Goal: Task Accomplishment & Management: Manage account settings

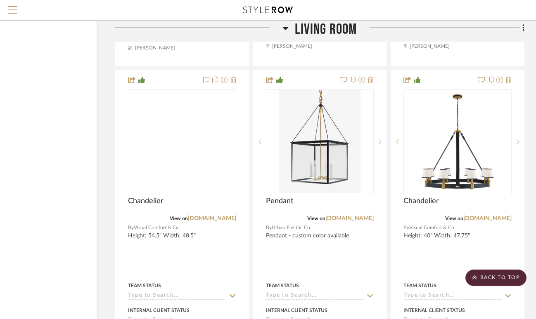
scroll to position [7575, 59]
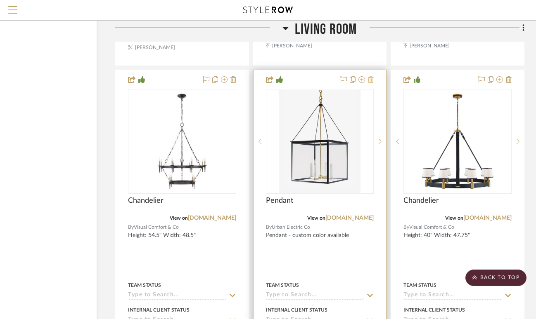
click at [371, 76] on icon at bounding box center [371, 79] width 6 height 7
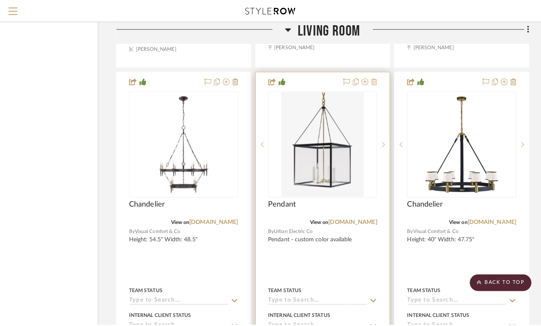
scroll to position [0, 0]
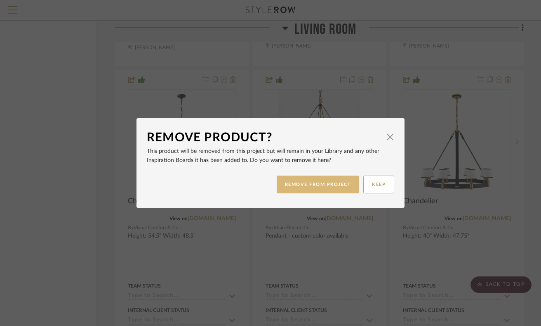
click at [333, 180] on button "REMOVE FROM PROJECT" at bounding box center [318, 184] width 83 height 18
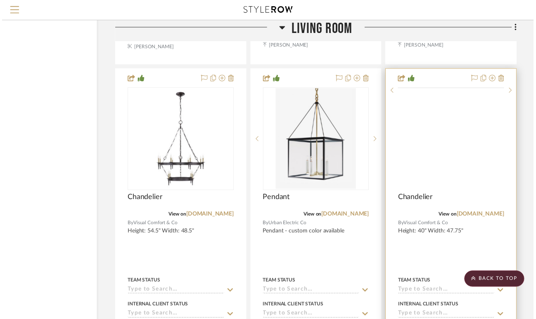
scroll to position [7575, 59]
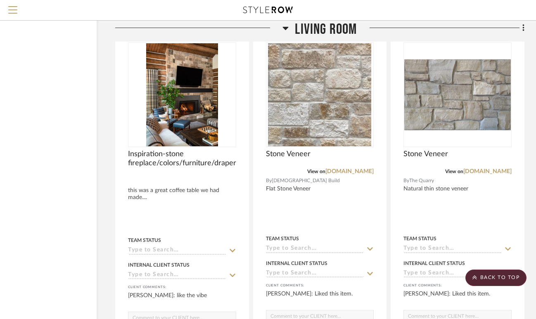
scroll to position [6114, 59]
click at [522, 28] on icon at bounding box center [523, 27] width 2 height 7
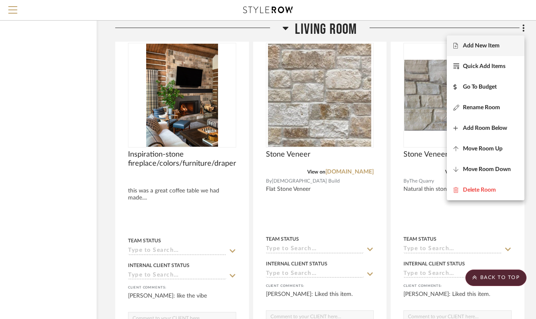
click at [475, 48] on span "Add New Item" at bounding box center [481, 46] width 37 height 7
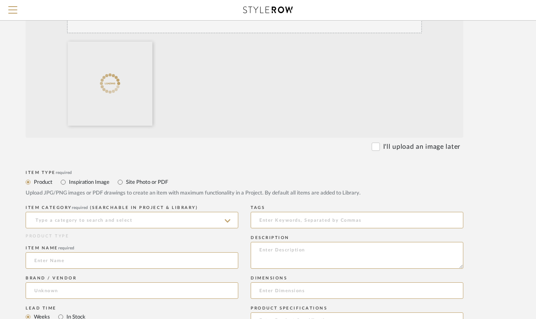
scroll to position [220, 53]
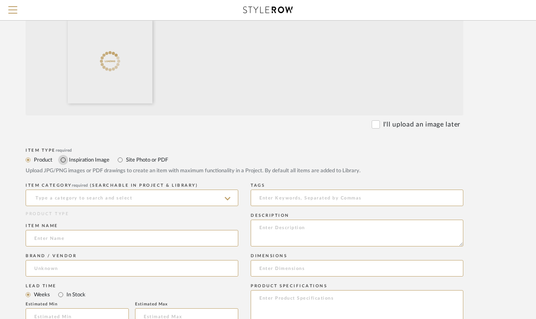
click at [62, 159] on input "Inspiration Image" at bounding box center [63, 160] width 10 height 10
radio input "true"
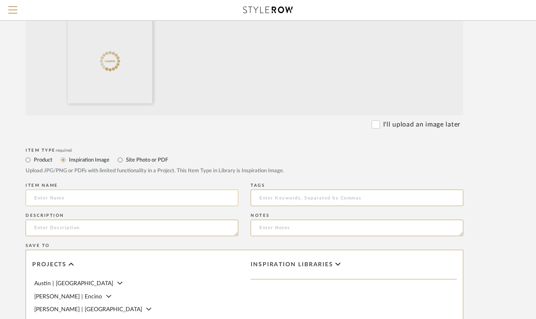
click at [58, 197] on input at bounding box center [132, 198] width 213 height 17
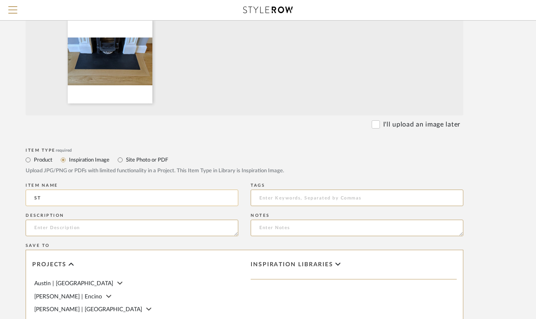
type input "S"
type input "i"
type input "Inspiration"
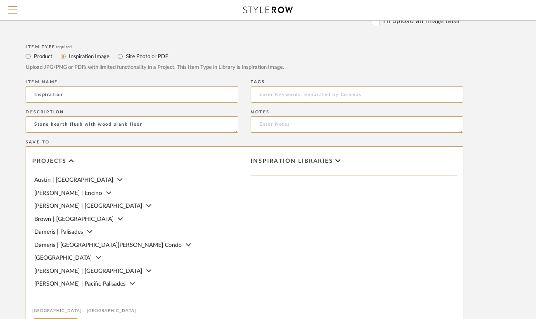
scroll to position [439, 53]
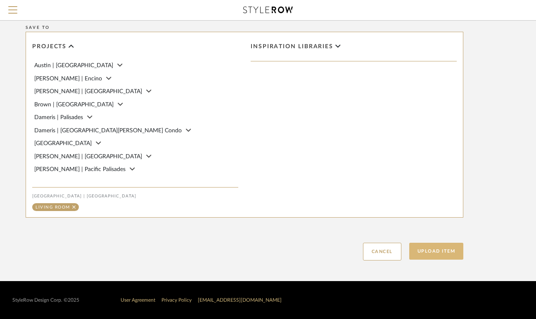
type textarea "Stone hearth flush with wood plank floor"
click at [427, 246] on button "Upload Item" at bounding box center [436, 251] width 54 height 17
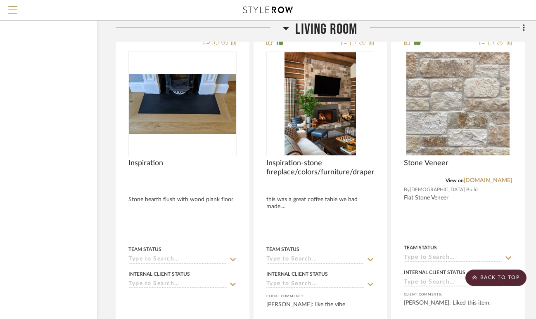
scroll to position [6013, 58]
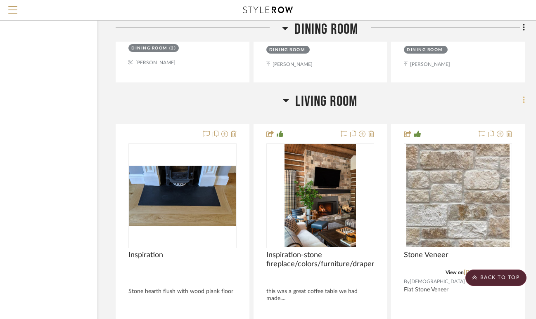
click at [522, 97] on icon at bounding box center [523, 100] width 2 height 7
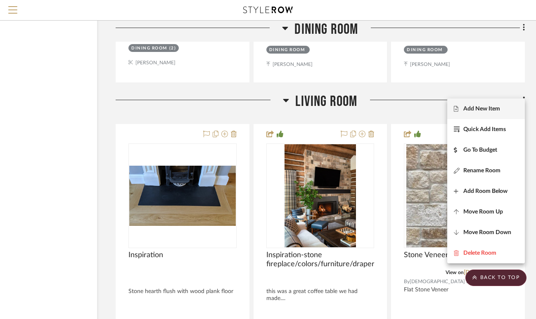
click at [477, 109] on span "Add New Item" at bounding box center [481, 109] width 37 height 7
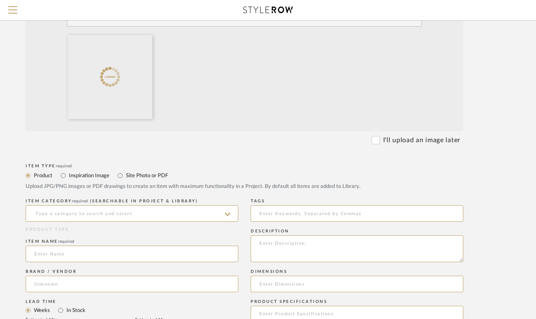
scroll to position [276, 53]
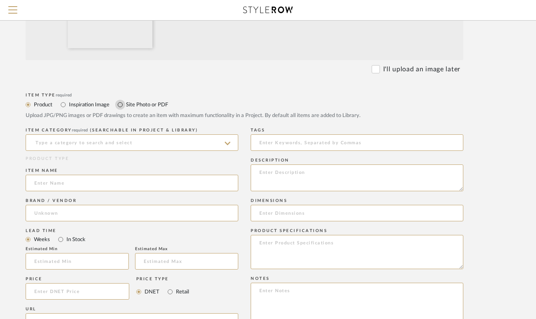
click at [123, 104] on input "Site Photo or PDF" at bounding box center [120, 105] width 10 height 10
radio input "true"
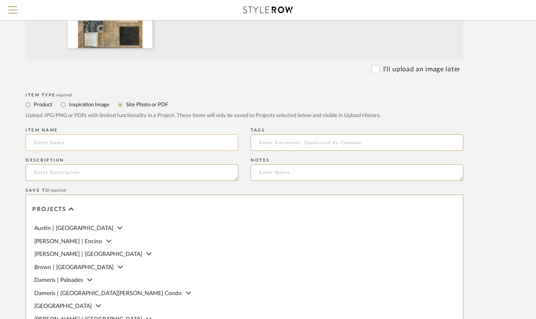
click at [109, 145] on input at bounding box center [132, 143] width 213 height 17
type input "Sample Photo"
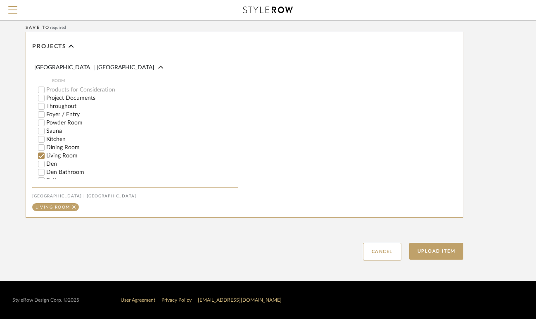
scroll to position [120, 0]
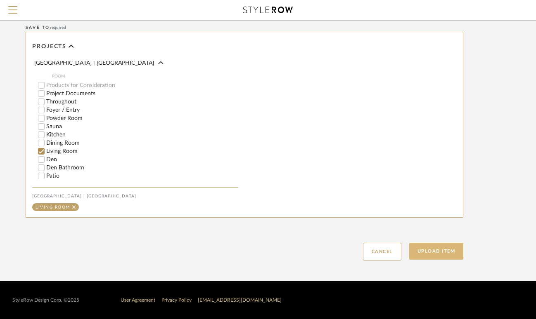
type textarea "Rug/Fabric Scheme"
click at [433, 251] on button "Upload Item" at bounding box center [436, 251] width 54 height 17
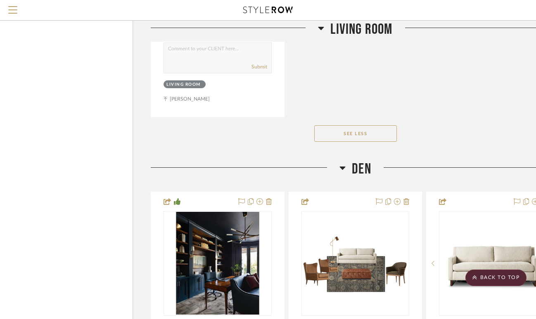
scroll to position [8952, 59]
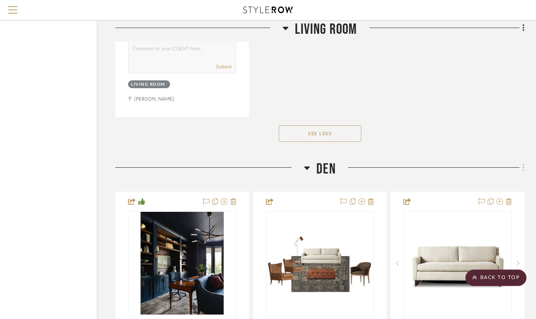
click at [522, 163] on icon at bounding box center [523, 167] width 2 height 9
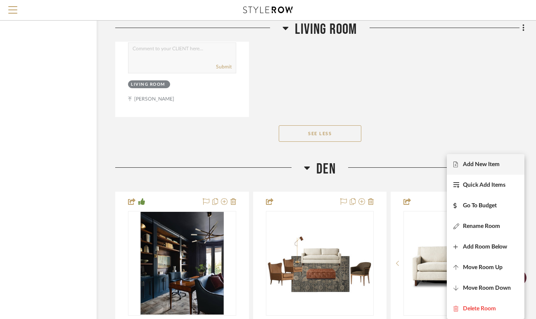
click at [496, 163] on span "Add New Item" at bounding box center [481, 164] width 37 height 7
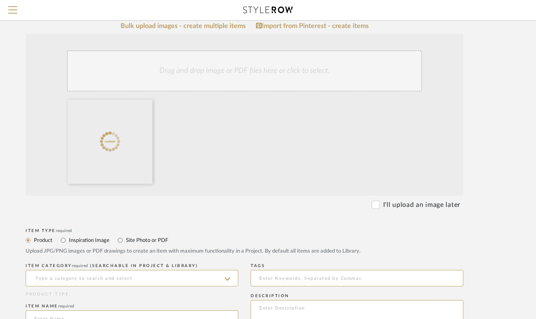
scroll to position [215, 53]
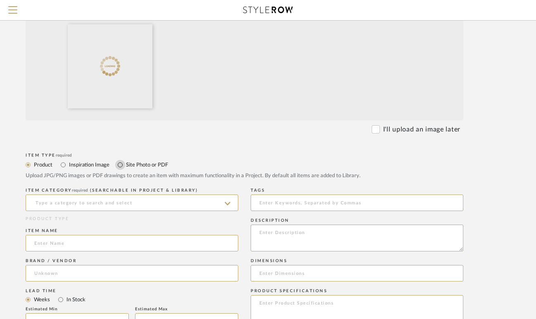
click at [120, 165] on input "Site Photo or PDF" at bounding box center [120, 165] width 10 height 10
radio input "true"
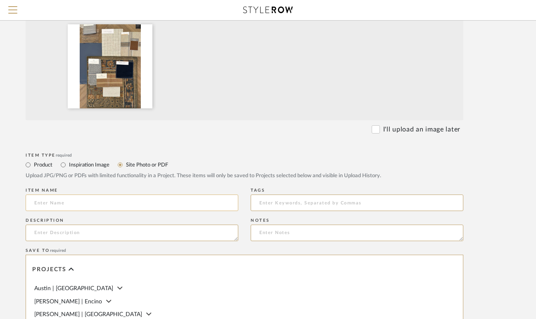
click at [107, 197] on input at bounding box center [132, 203] width 213 height 17
type input "Samples"
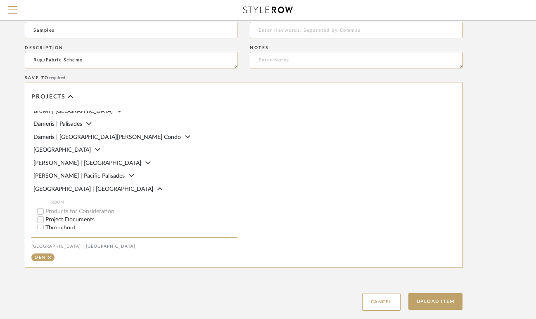
scroll to position [163, 0]
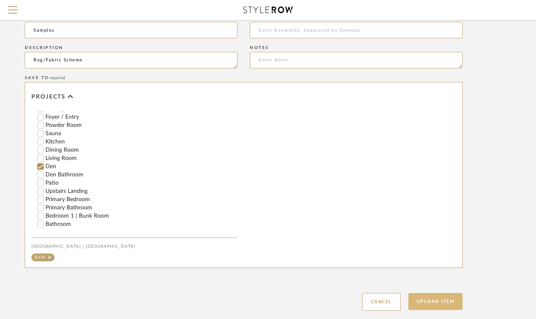
type textarea "Rug/Fabric Scheme"
click at [436, 304] on button "Upload Item" at bounding box center [435, 301] width 54 height 17
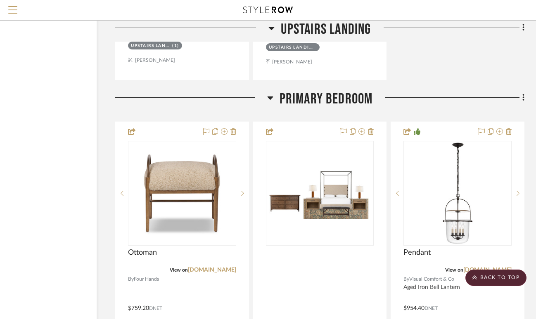
scroll to position [10672, 59]
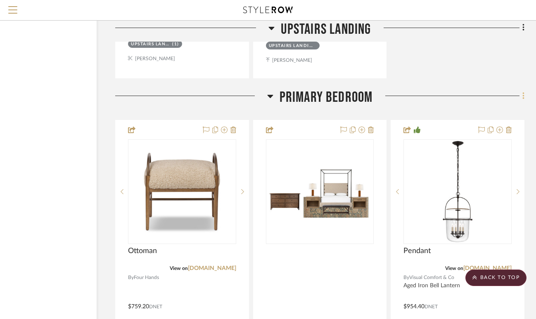
click at [522, 92] on icon at bounding box center [523, 96] width 2 height 9
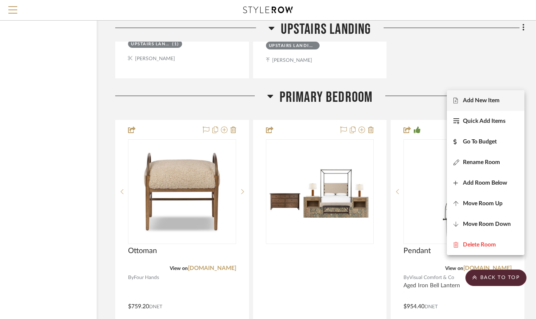
click at [482, 101] on span "Add New Item" at bounding box center [481, 100] width 37 height 7
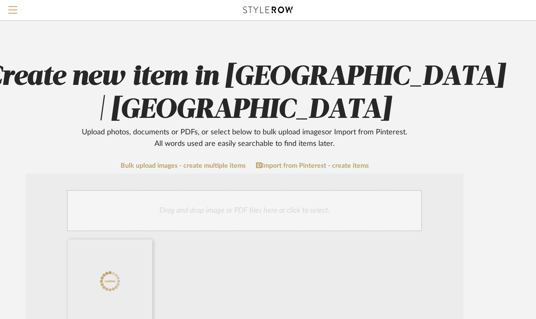
scroll to position [205, 53]
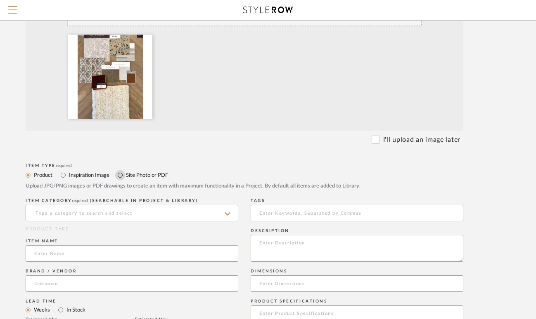
click at [122, 175] on input "Site Photo or PDF" at bounding box center [120, 175] width 10 height 10
radio input "true"
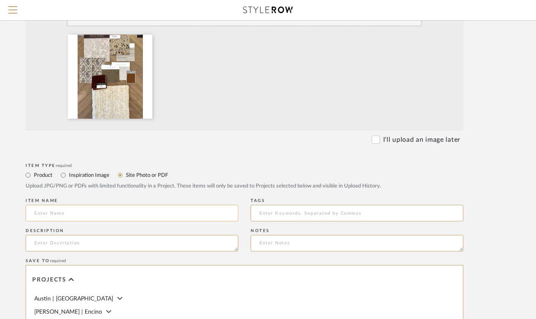
click at [115, 208] on input at bounding box center [132, 213] width 213 height 17
type input "a"
type input "Samples"
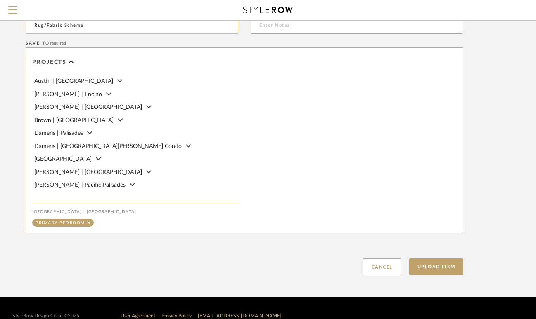
scroll to position [439, 53]
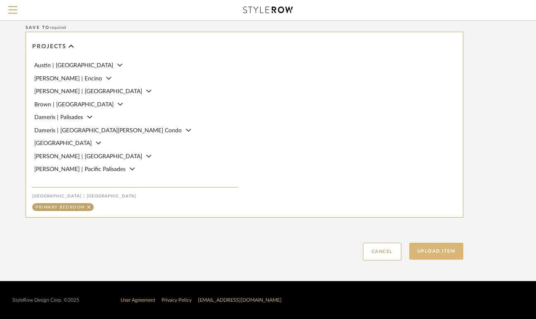
type textarea "Rug/Fabric Scheme"
click at [435, 258] on button "Upload Item" at bounding box center [436, 251] width 54 height 17
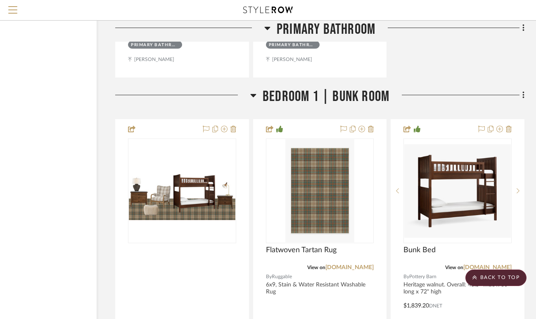
scroll to position [12280, 59]
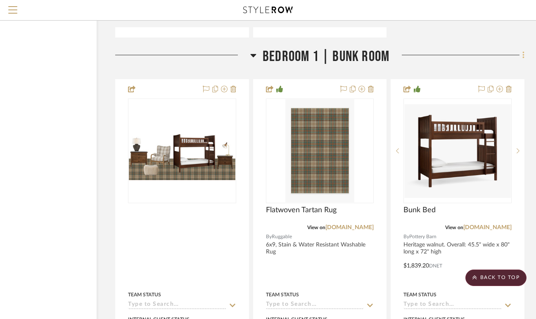
click at [522, 51] on icon at bounding box center [523, 55] width 2 height 9
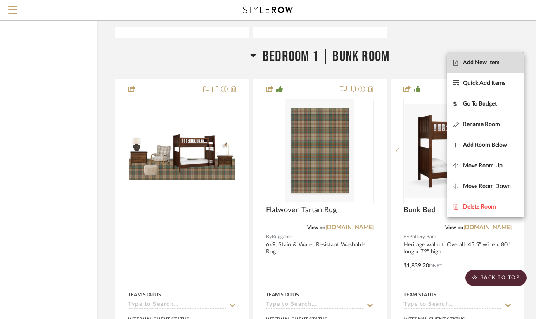
click at [484, 64] on span "Add New Item" at bounding box center [481, 62] width 37 height 7
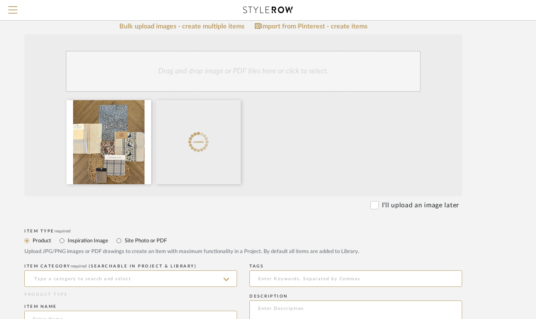
scroll to position [138, 54]
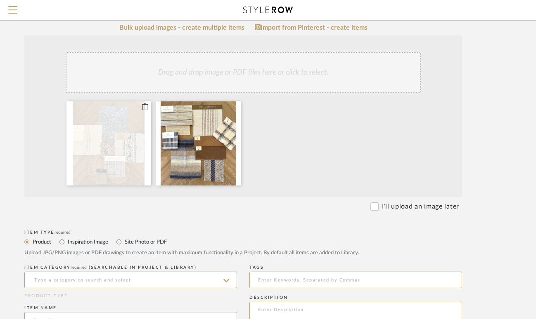
click at [144, 108] on icon at bounding box center [145, 107] width 6 height 7
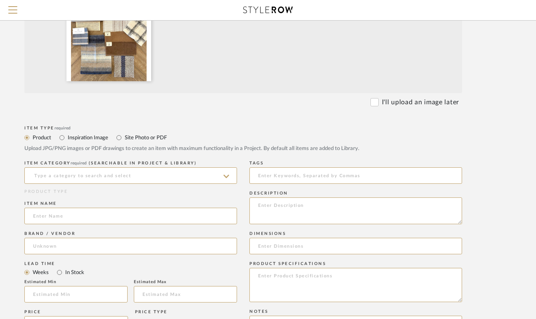
scroll to position [273, 54]
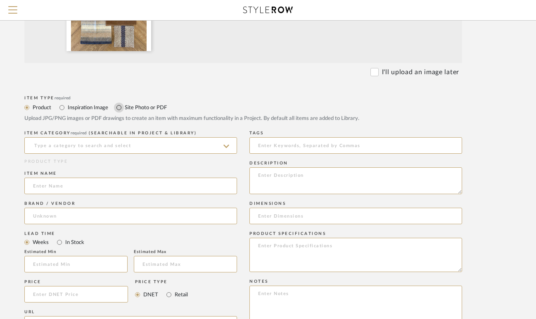
click at [118, 107] on input "Site Photo or PDF" at bounding box center [119, 108] width 10 height 10
radio input "true"
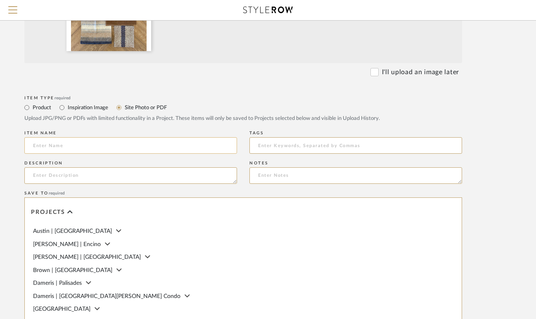
click at [111, 145] on input at bounding box center [130, 145] width 213 height 17
type input "S"
type input "Samples"
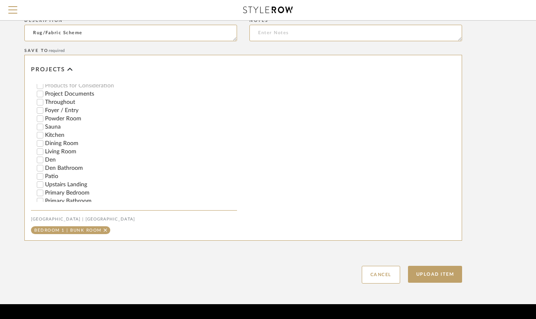
scroll to position [439, 54]
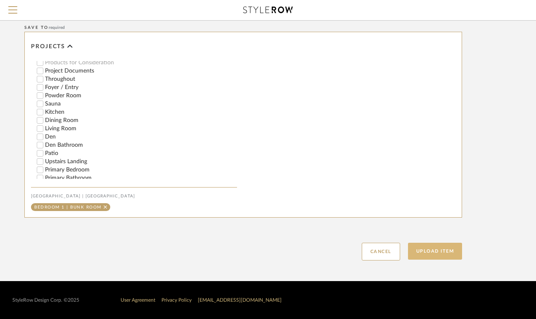
type textarea "Rug/Fabric Scheme"
click at [423, 251] on button "Upload Item" at bounding box center [435, 251] width 54 height 17
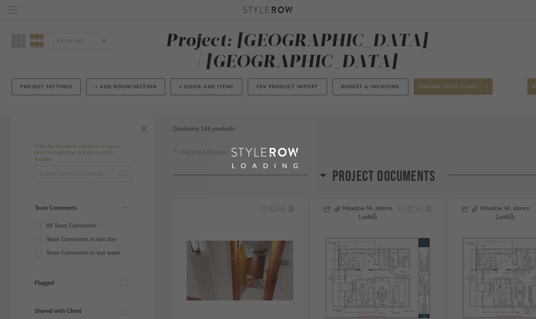
scroll to position [0, 0]
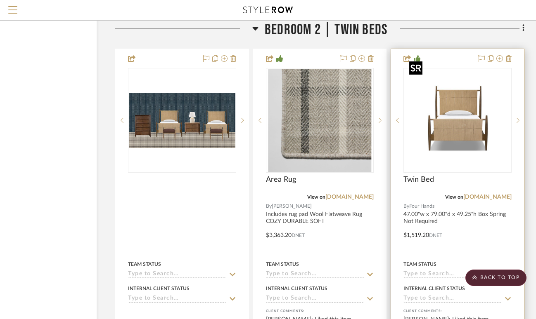
scroll to position [14173, 59]
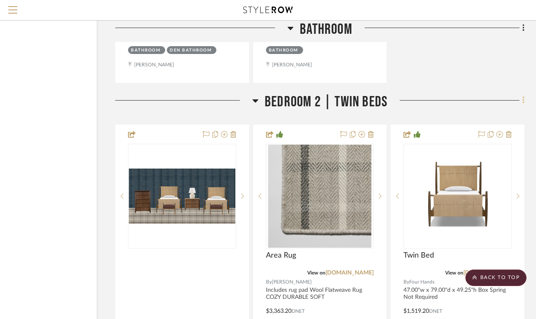
click at [524, 96] on icon at bounding box center [523, 100] width 2 height 9
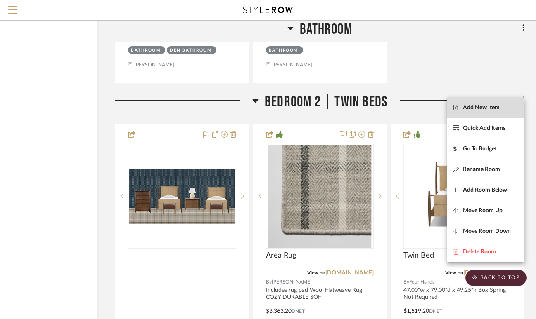
click at [489, 105] on span "Add New Item" at bounding box center [481, 107] width 37 height 7
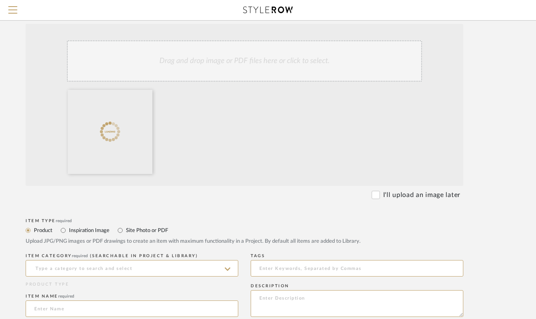
scroll to position [181, 53]
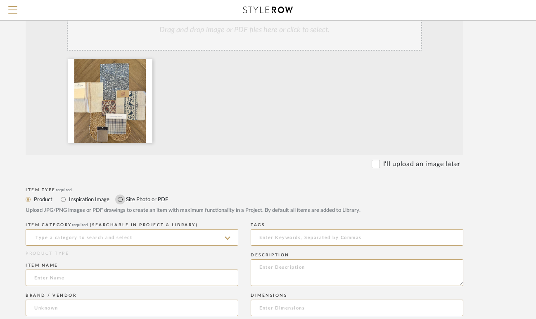
click at [120, 197] on input "Site Photo or PDF" at bounding box center [120, 200] width 10 height 10
radio input "true"
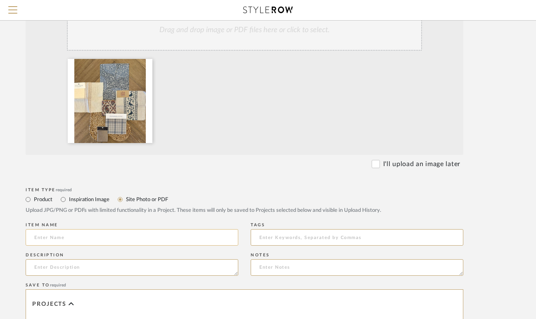
click at [104, 236] on input at bounding box center [132, 237] width 213 height 17
type input "S"
type input "Samples"
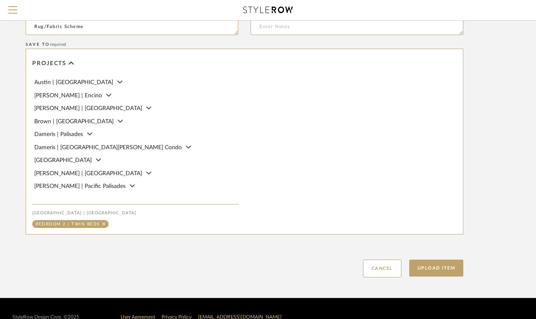
scroll to position [425, 53]
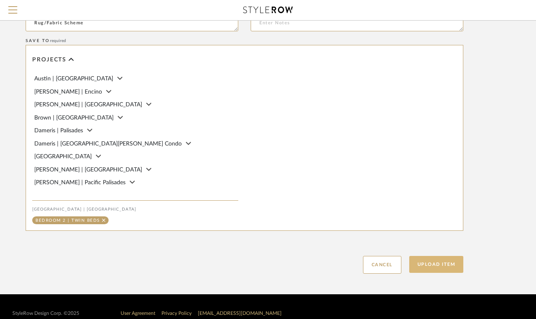
type textarea "Rug/Fabric Scheme"
click at [432, 267] on button "Upload Item" at bounding box center [436, 264] width 54 height 17
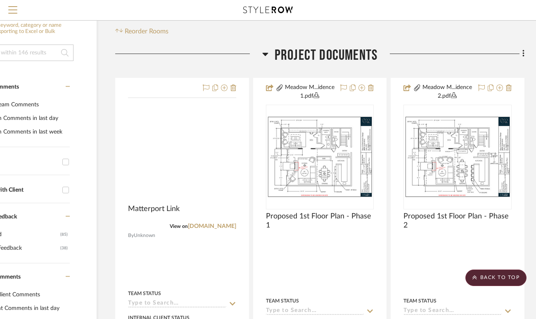
scroll to position [0, 59]
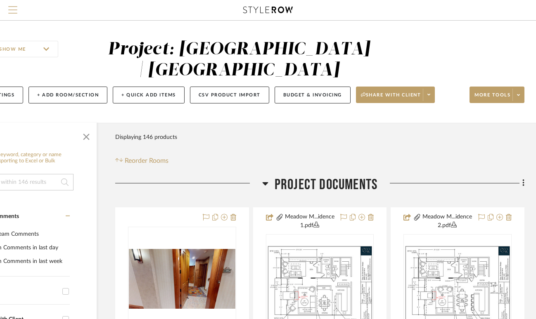
click at [9, 14] on span "Menu" at bounding box center [12, 12] width 9 height 12
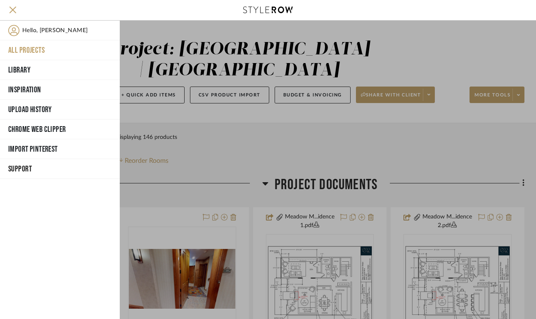
click at [28, 50] on button "All Projects" at bounding box center [60, 50] width 120 height 20
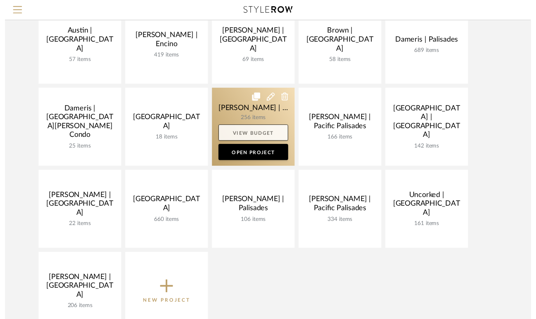
scroll to position [111, 0]
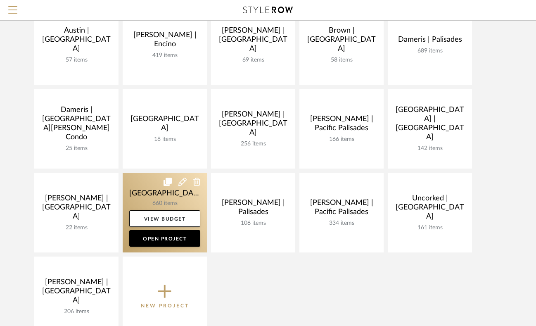
click at [160, 201] on link at bounding box center [165, 212] width 84 height 80
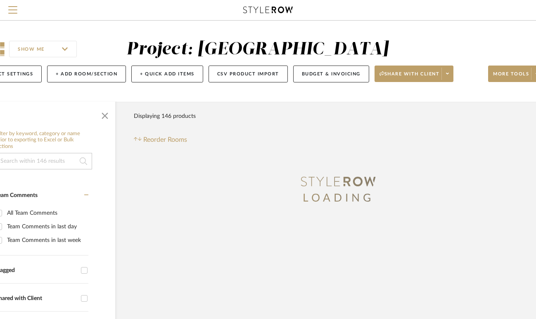
scroll to position [0, 59]
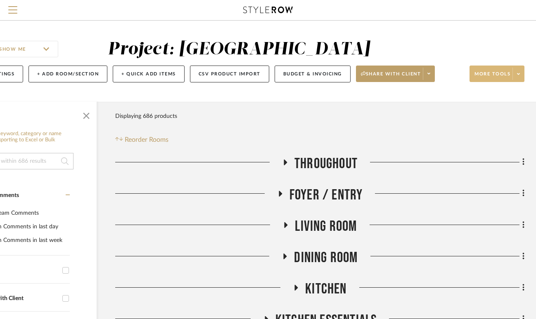
click at [495, 72] on span "More tools" at bounding box center [492, 77] width 36 height 12
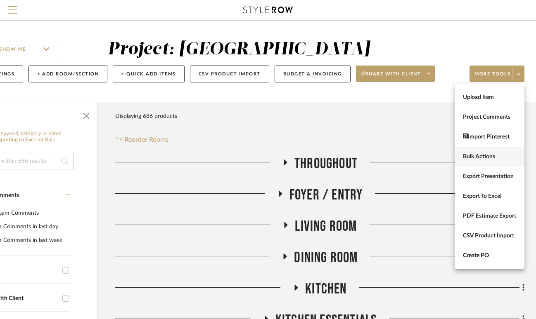
click at [482, 159] on span "Bulk Actions" at bounding box center [489, 156] width 53 height 7
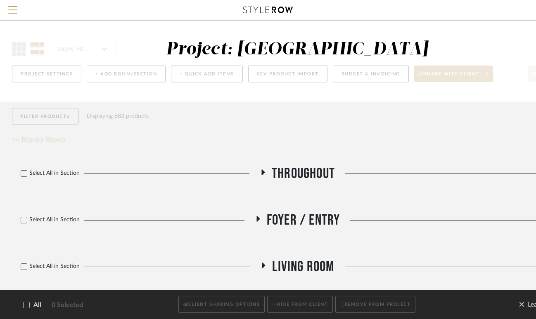
scroll to position [0, 0]
click at [26, 306] on icon at bounding box center [27, 305] width 6 height 6
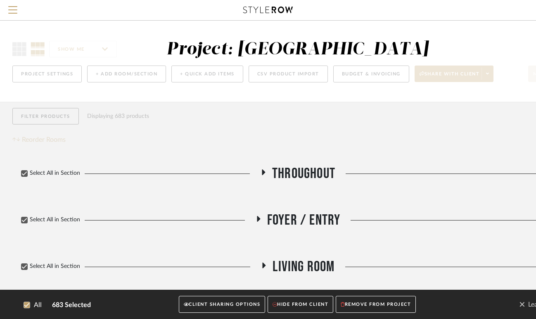
click at [236, 304] on button "CLIENT SHARING OPTIONS" at bounding box center [222, 305] width 86 height 17
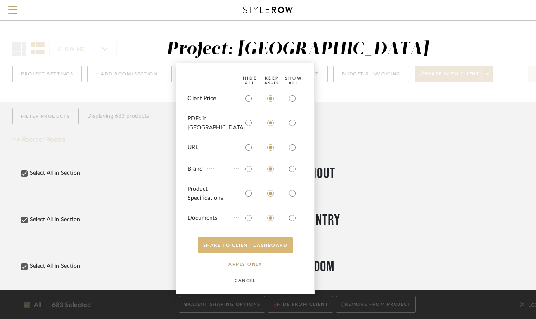
click at [250, 242] on button "SHARE TO CLIENT Dashboard" at bounding box center [245, 245] width 95 height 17
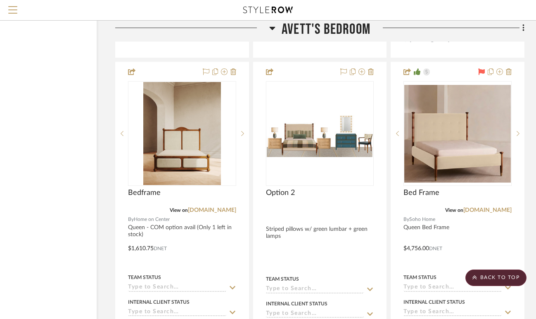
scroll to position [2224, 59]
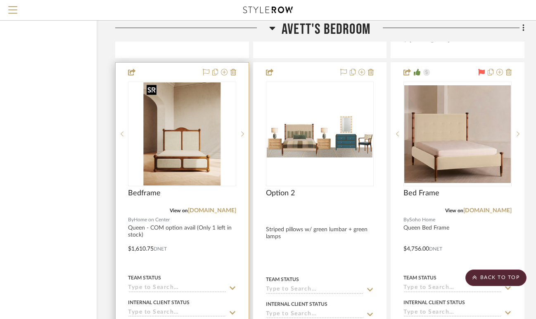
click at [184, 137] on img "0" at bounding box center [182, 134] width 78 height 103
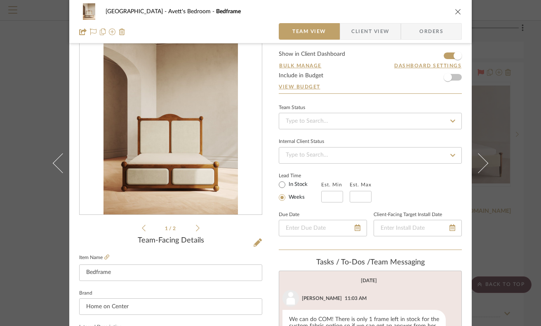
scroll to position [21, 0]
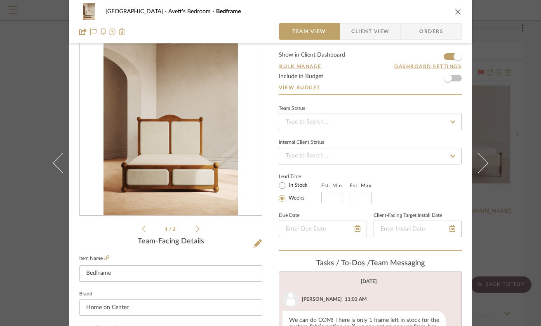
click at [354, 31] on span "Client View" at bounding box center [371, 31] width 38 height 17
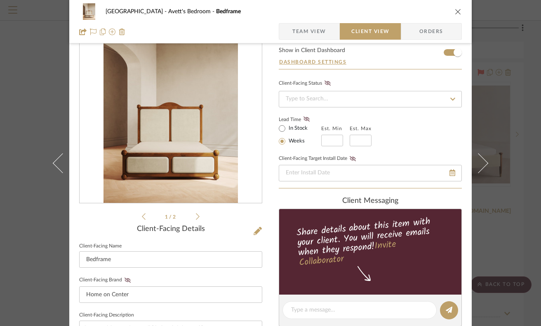
scroll to position [0, 0]
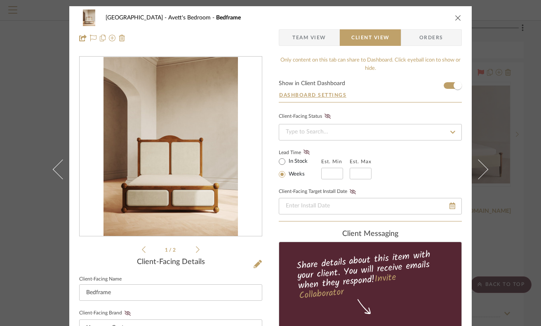
click at [456, 17] on icon "close" at bounding box center [458, 17] width 7 height 7
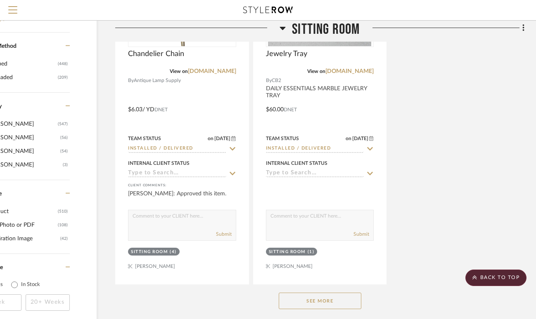
scroll to position [0, 59]
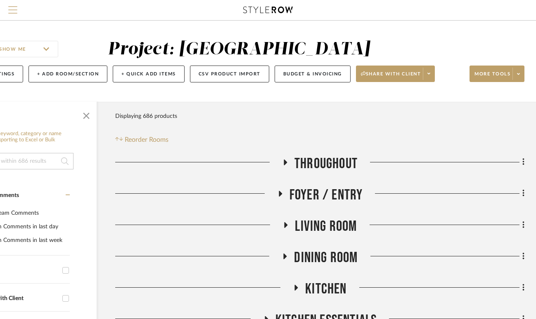
click at [17, 14] on span "Menu" at bounding box center [12, 12] width 9 height 12
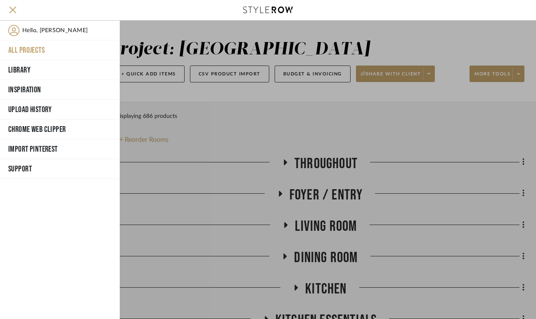
click at [24, 48] on button "All Projects" at bounding box center [60, 50] width 120 height 20
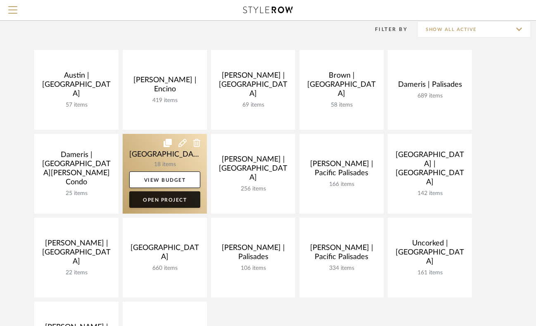
scroll to position [67, 0]
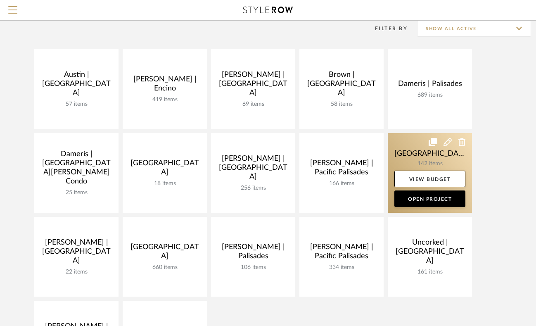
click at [408, 155] on link at bounding box center [429, 173] width 84 height 80
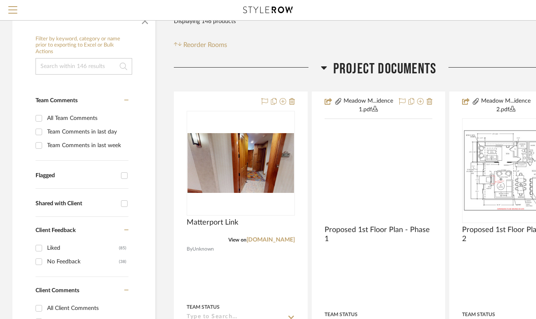
scroll to position [125, 0]
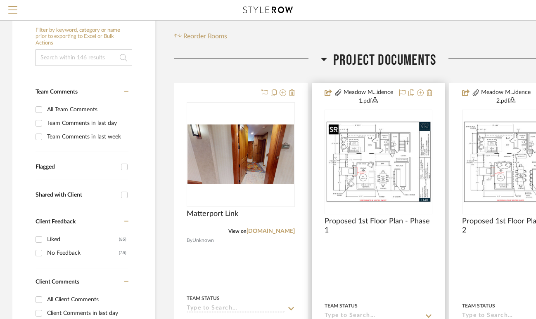
click at [357, 172] on img "0" at bounding box center [378, 162] width 106 height 82
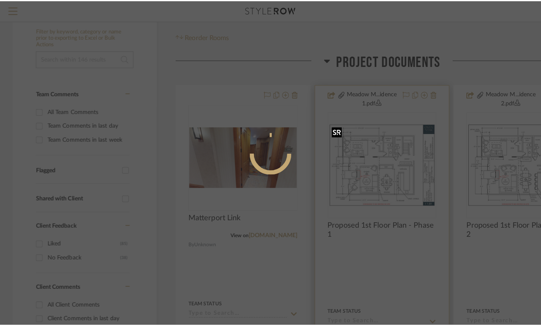
scroll to position [0, 0]
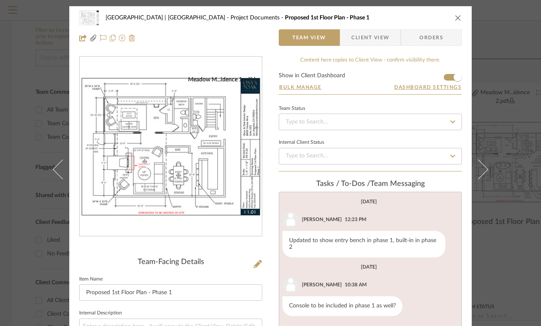
click at [197, 188] on img "0" at bounding box center [171, 146] width 182 height 141
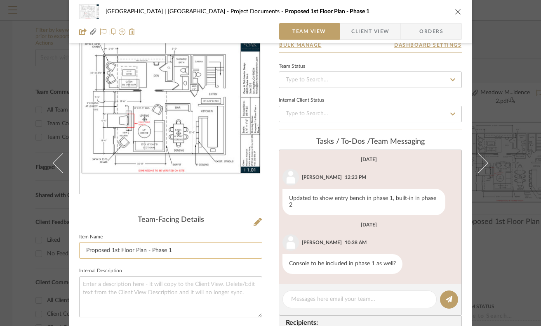
scroll to position [32, 0]
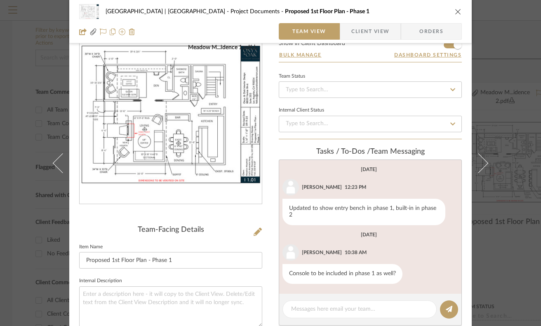
click at [156, 137] on img "0" at bounding box center [171, 114] width 182 height 141
click at [345, 307] on textarea at bounding box center [359, 309] width 137 height 9
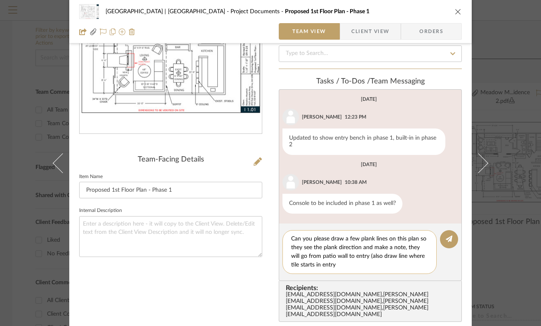
scroll to position [143, 0]
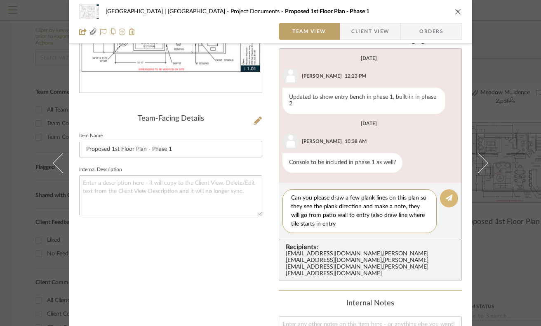
type textarea "Can you please draw a few plank lines on this plan so they see the plank direct…"
click at [453, 201] on button at bounding box center [449, 198] width 18 height 18
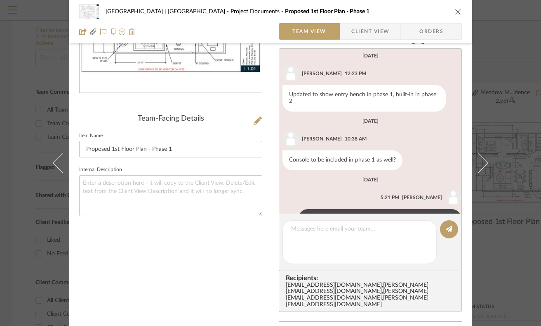
scroll to position [0, 0]
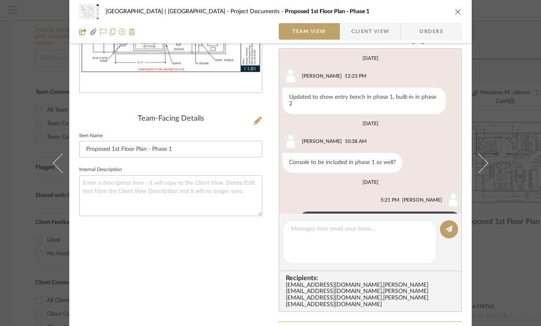
click at [455, 9] on icon "close" at bounding box center [458, 11] width 7 height 7
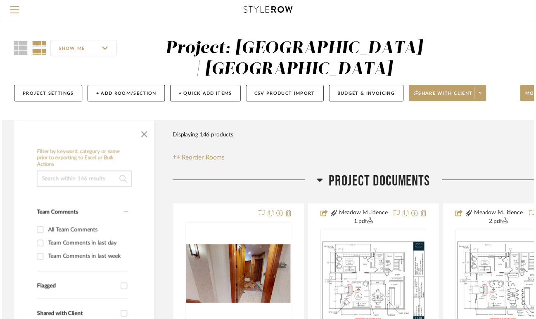
scroll to position [125, 0]
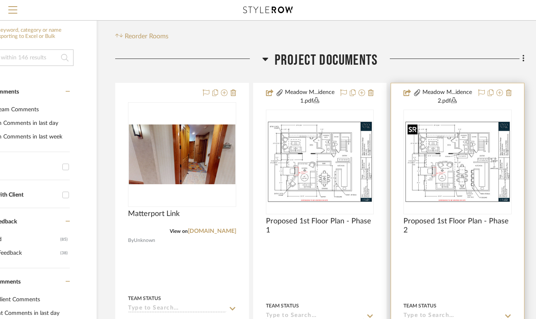
click at [450, 157] on img "0" at bounding box center [457, 162] width 106 height 82
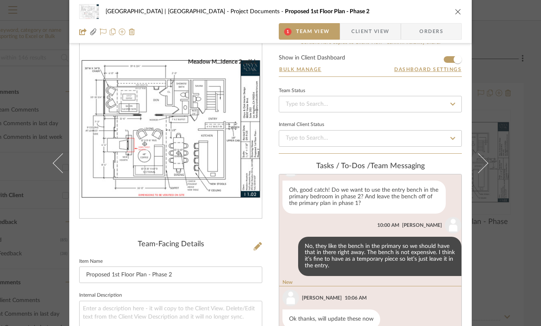
scroll to position [321, 0]
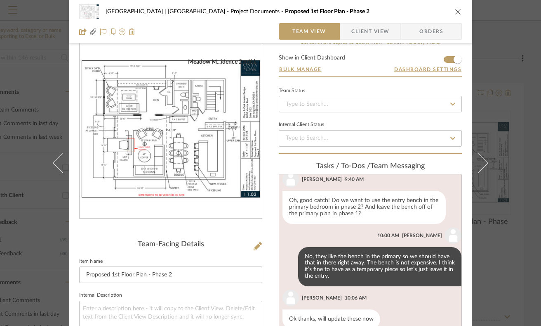
click at [455, 11] on icon "close" at bounding box center [458, 11] width 7 height 7
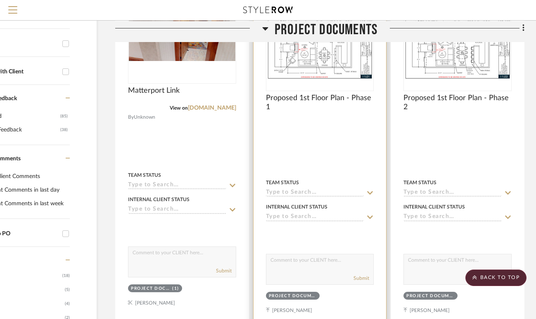
scroll to position [361, 59]
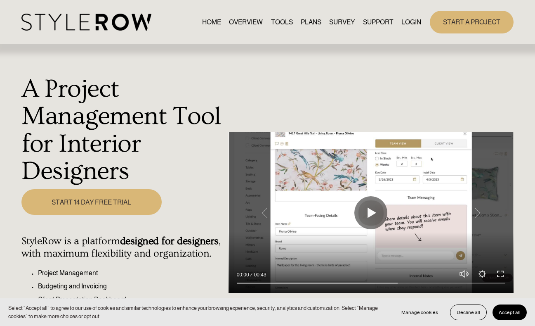
click at [410, 17] on link "LOGIN" at bounding box center [411, 22] width 20 height 11
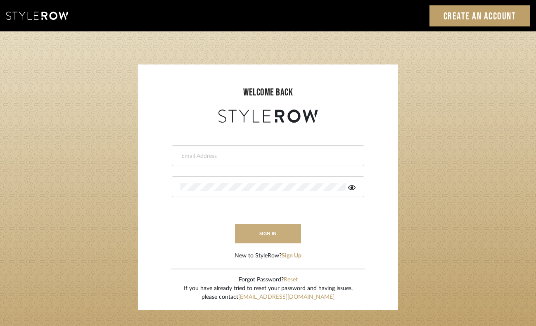
type input "felicia@onyxandoakinteriors.com"
click at [259, 229] on button "sign in" at bounding box center [268, 233] width 66 height 19
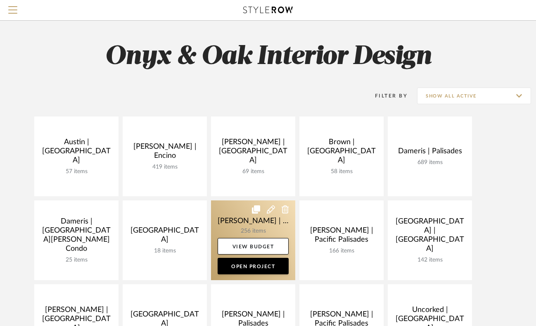
scroll to position [63, 0]
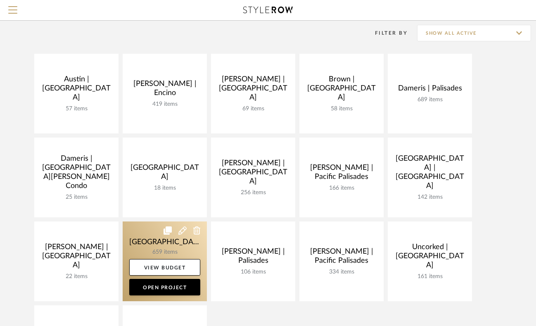
click at [145, 235] on link at bounding box center [165, 261] width 84 height 80
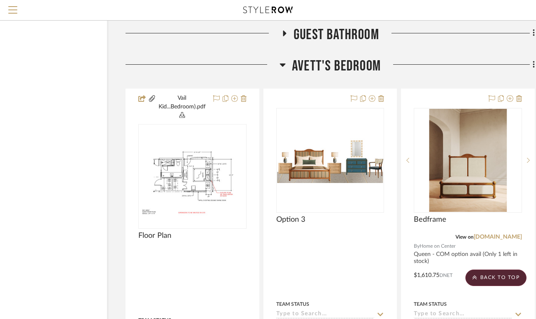
scroll to position [1801, 59]
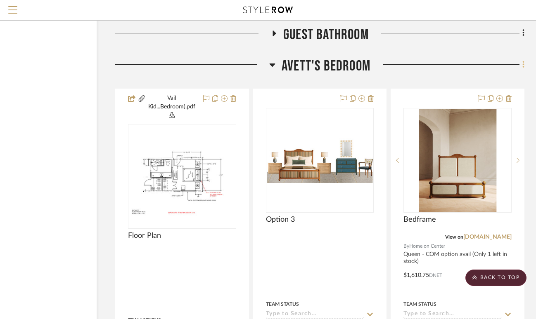
click at [522, 62] on icon at bounding box center [523, 64] width 2 height 7
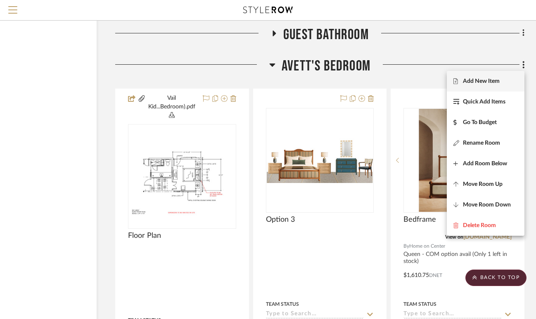
click at [486, 79] on span "Add New Item" at bounding box center [481, 81] width 37 height 7
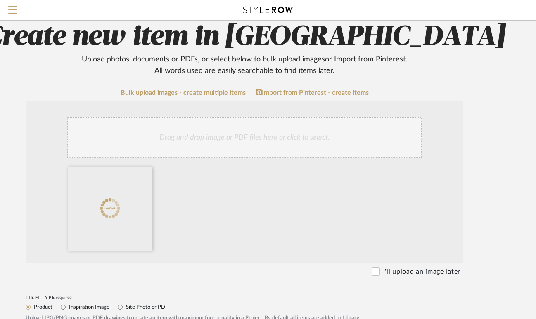
scroll to position [112, 53]
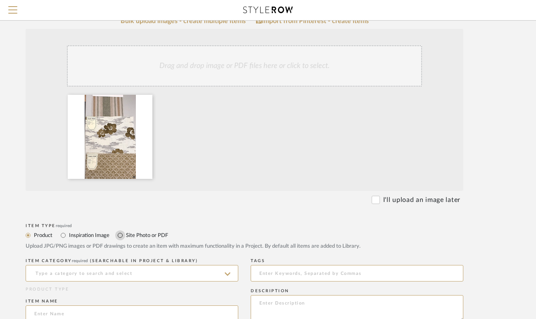
click at [118, 237] on input "Site Photo or PDF" at bounding box center [120, 236] width 10 height 10
radio input "true"
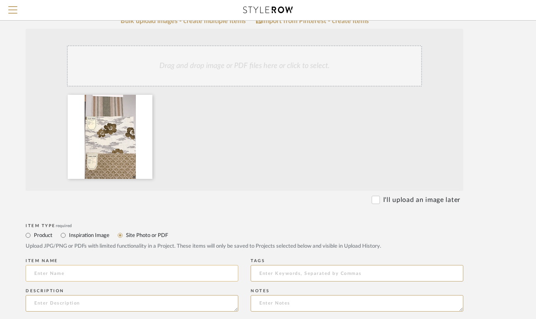
click at [110, 269] on input at bounding box center [132, 273] width 213 height 17
type input "Fabrics"
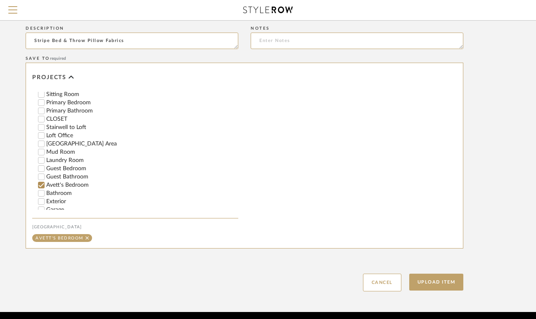
scroll to position [375, 53]
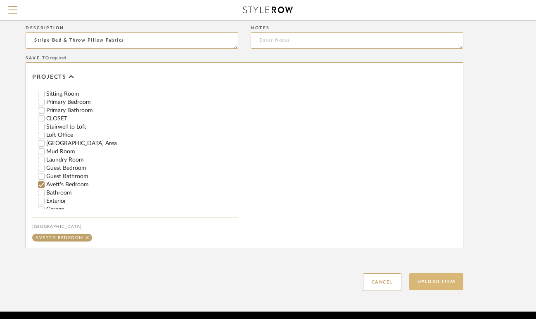
type textarea "Stripe Bed & Throw Pillow Fabrics"
click at [438, 282] on button "Upload Item" at bounding box center [436, 282] width 54 height 17
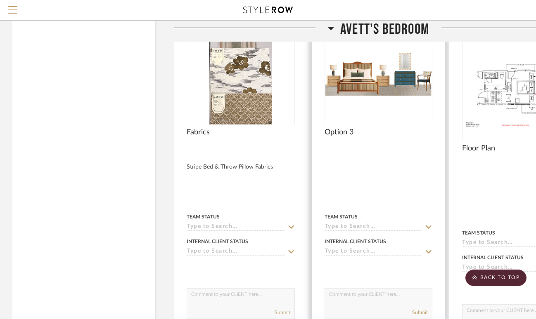
scroll to position [1873, 0]
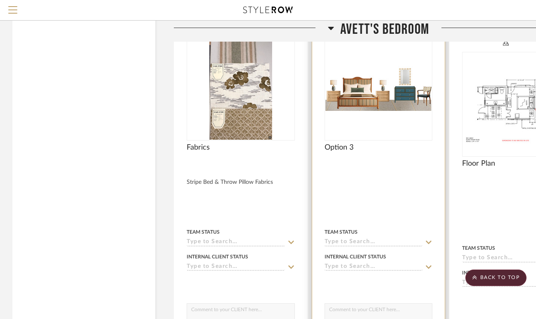
click at [372, 66] on img "0" at bounding box center [378, 88] width 106 height 45
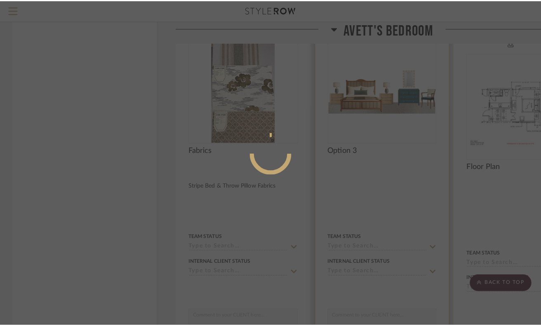
scroll to position [0, 0]
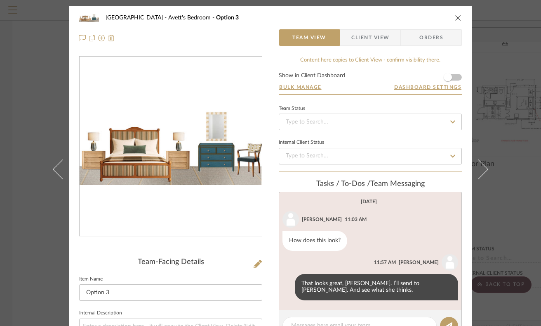
click at [201, 159] on img "0" at bounding box center [171, 146] width 182 height 77
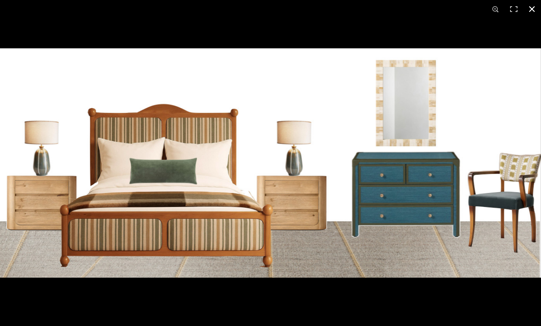
click at [532, 6] on button at bounding box center [532, 9] width 18 height 18
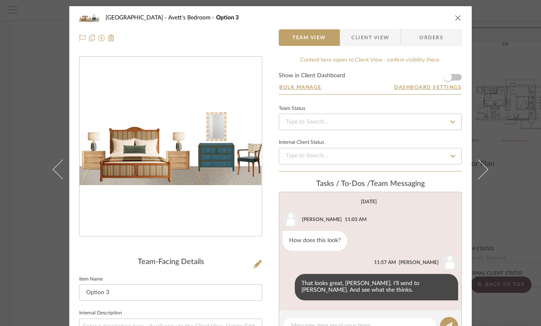
click at [455, 17] on icon "close" at bounding box center [458, 17] width 7 height 7
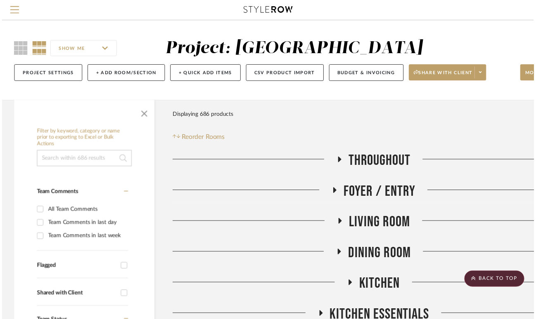
scroll to position [1873, 0]
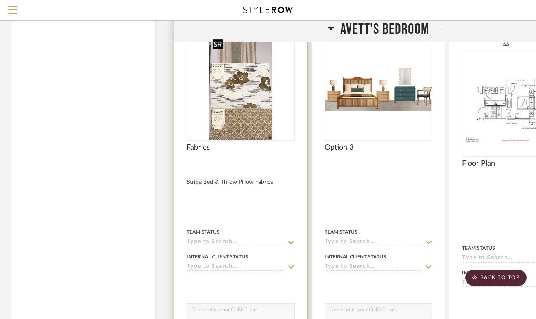
click at [241, 104] on img "0" at bounding box center [240, 88] width 63 height 103
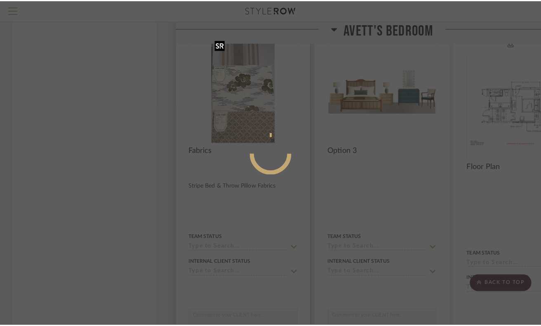
scroll to position [0, 0]
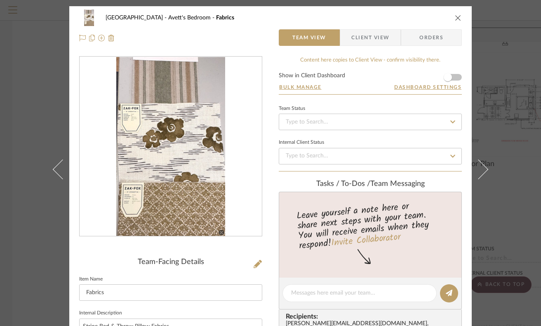
click at [188, 163] on img "0" at bounding box center [170, 146] width 109 height 179
